Goal: Use online tool/utility: Utilize a website feature to perform a specific function

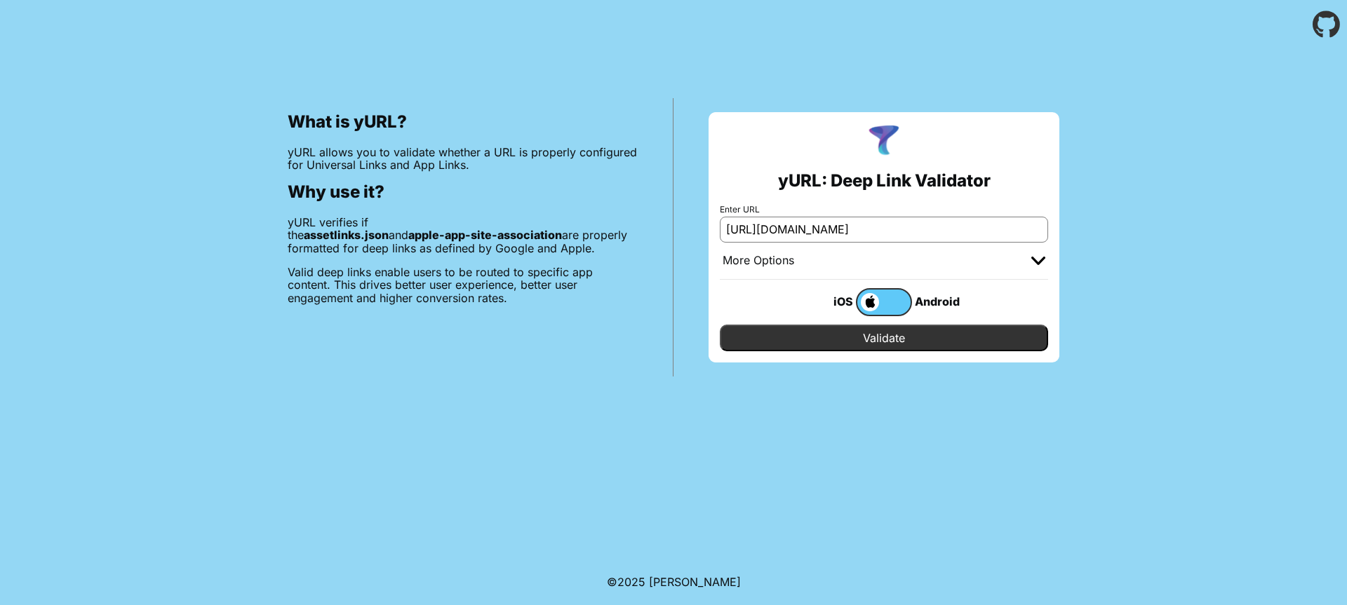
drag, startPoint x: 0, startPoint y: 0, endPoint x: 850, endPoint y: 332, distance: 912.5
click at [850, 332] on input "Validate" at bounding box center [884, 338] width 328 height 27
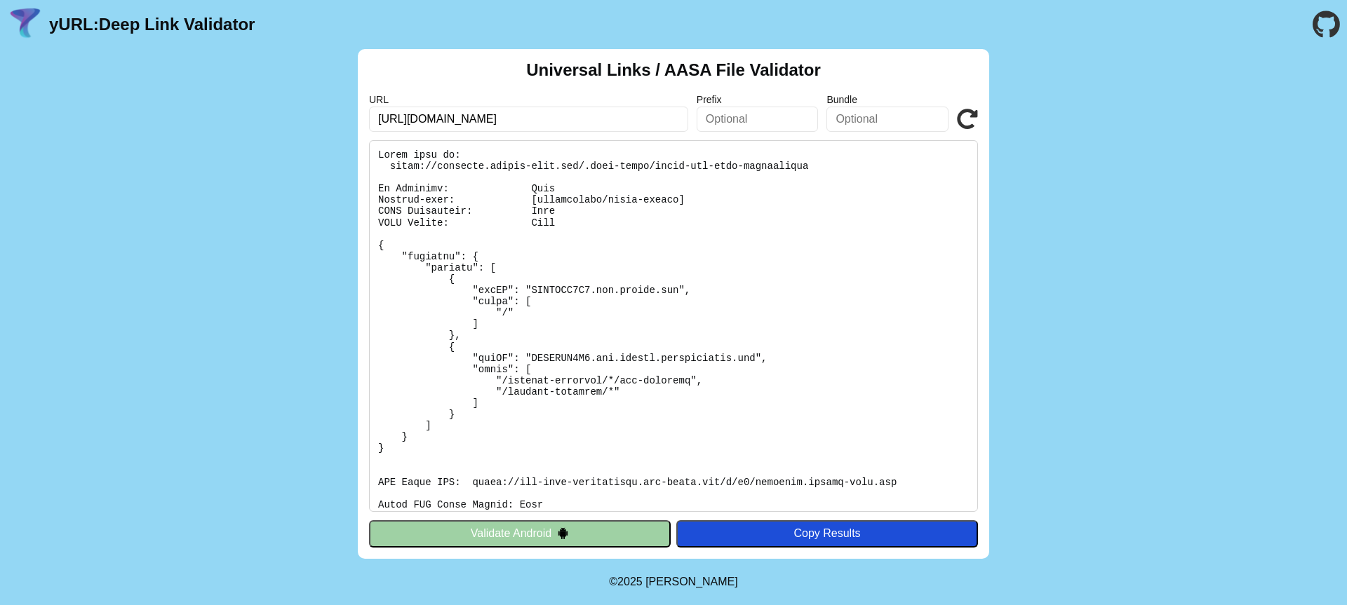
click at [567, 538] on img at bounding box center [563, 533] width 12 height 12
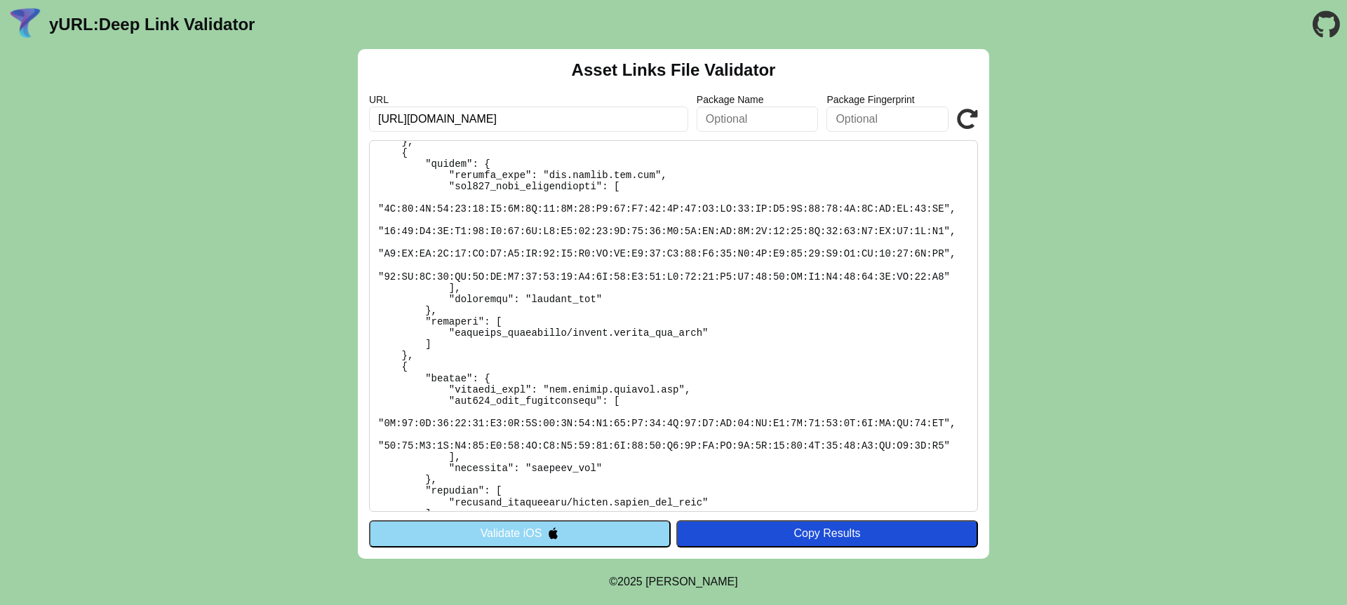
scroll to position [482, 0]
